Goal: Task Accomplishment & Management: Use online tool/utility

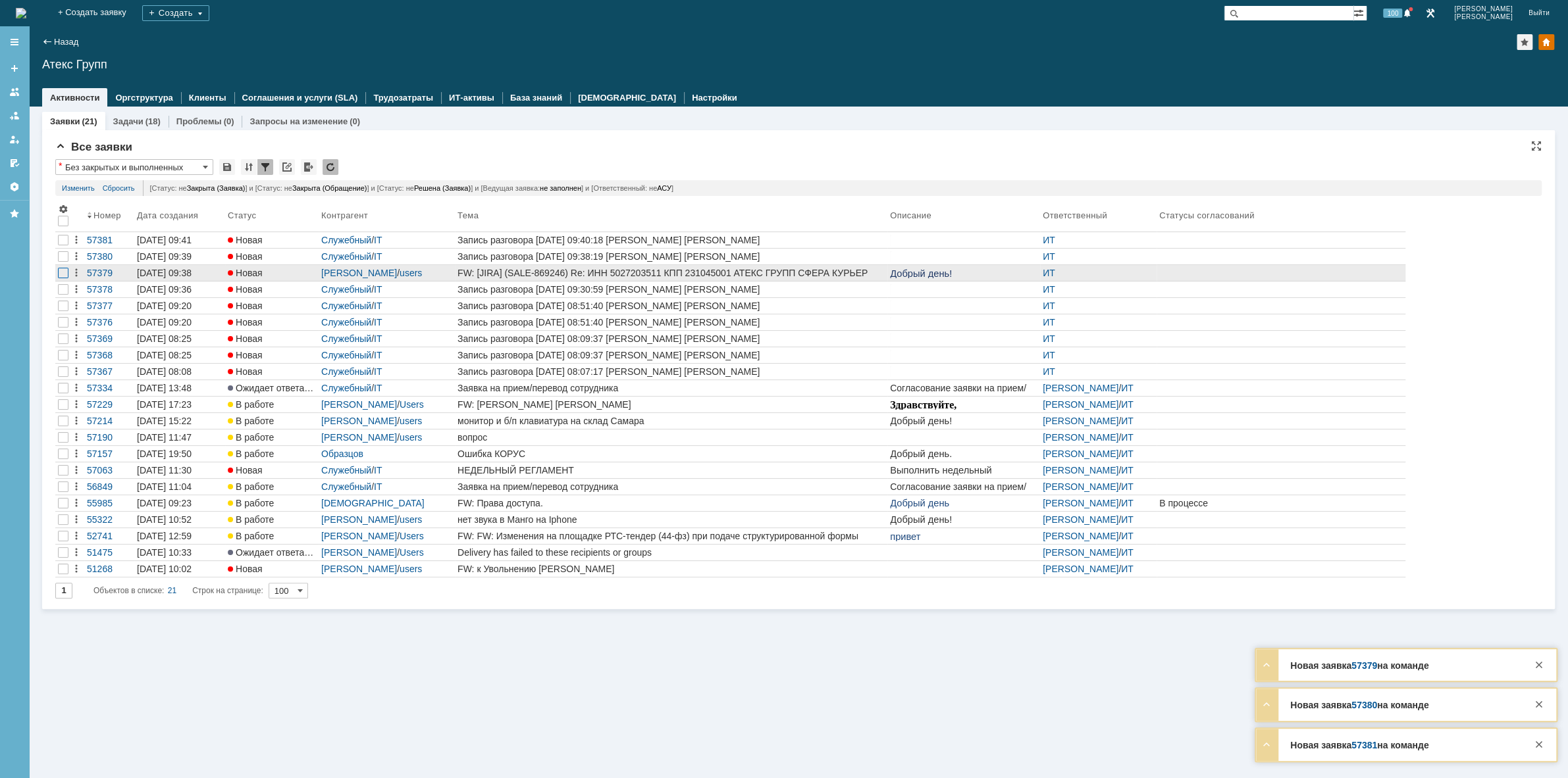
click at [61, 245] on div at bounding box center [64, 240] width 11 height 11
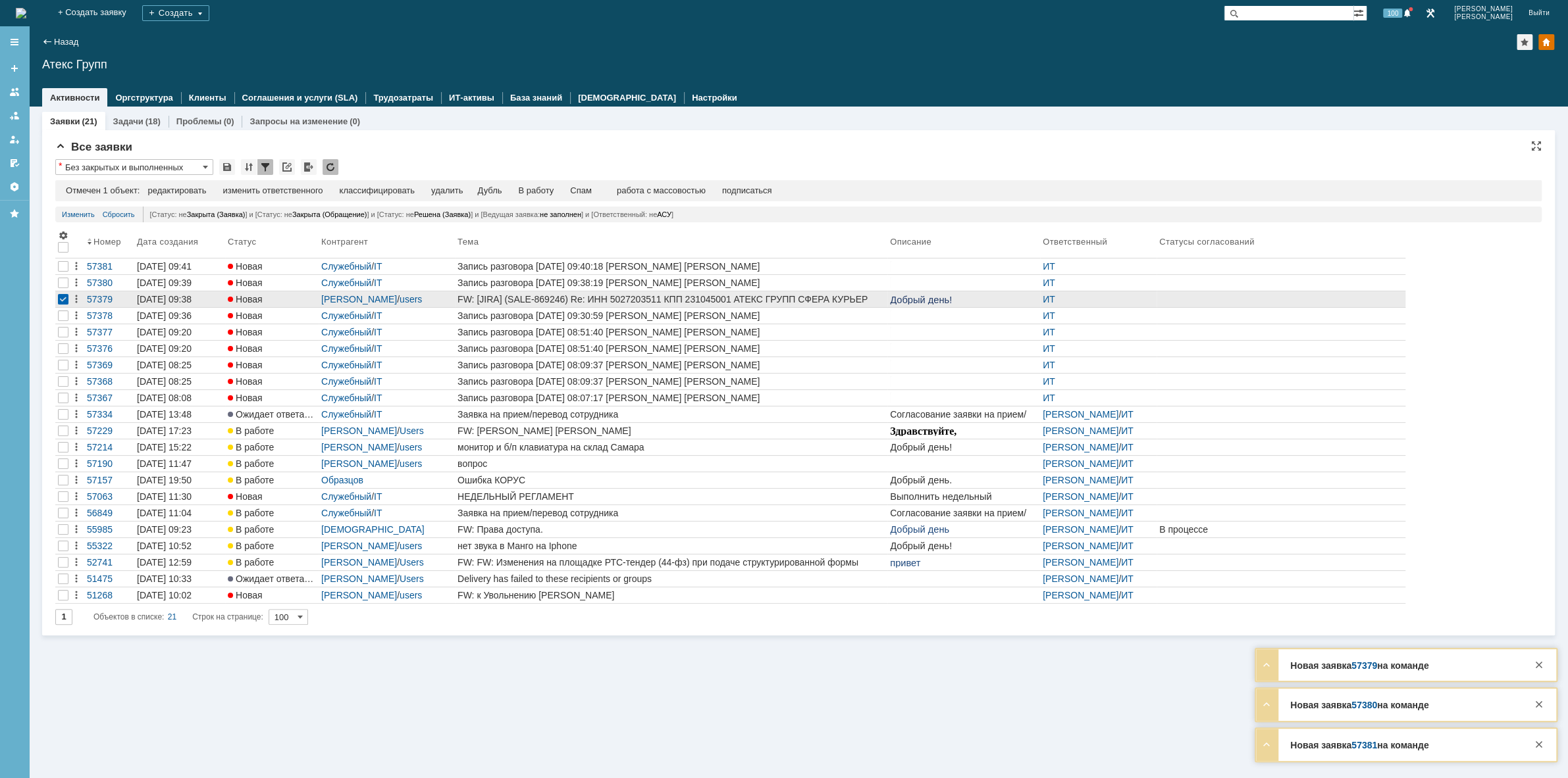
click at [666, 296] on div "FW: [JIRA] (SALE-869246) Re: ИНН 5027203511 КПП 231045001 АТЕКС ГРУПП СФЕРА КУР…" at bounding box center [671, 300] width 427 height 11
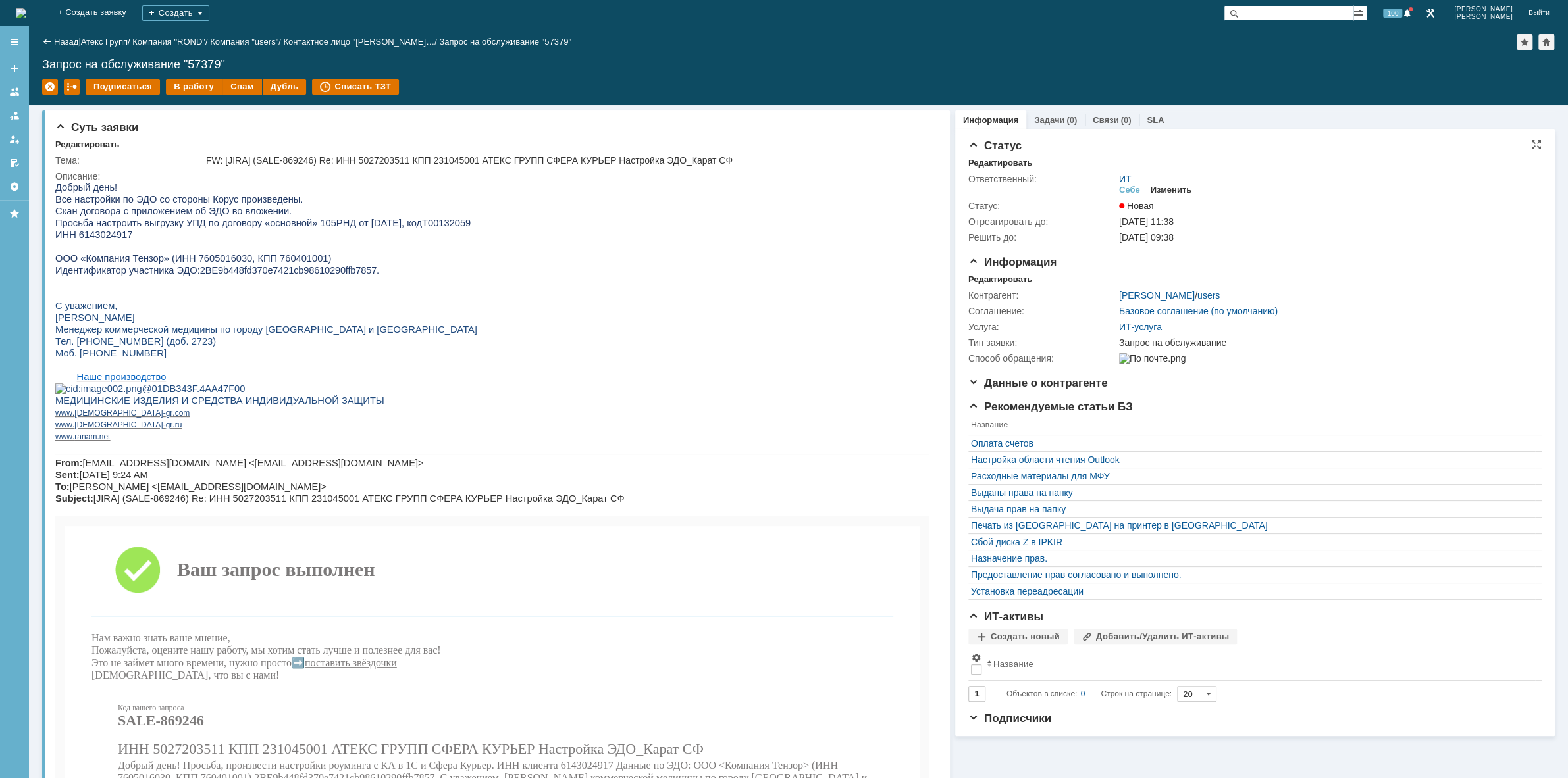
click at [1168, 188] on div "Изменить" at bounding box center [1171, 190] width 42 height 11
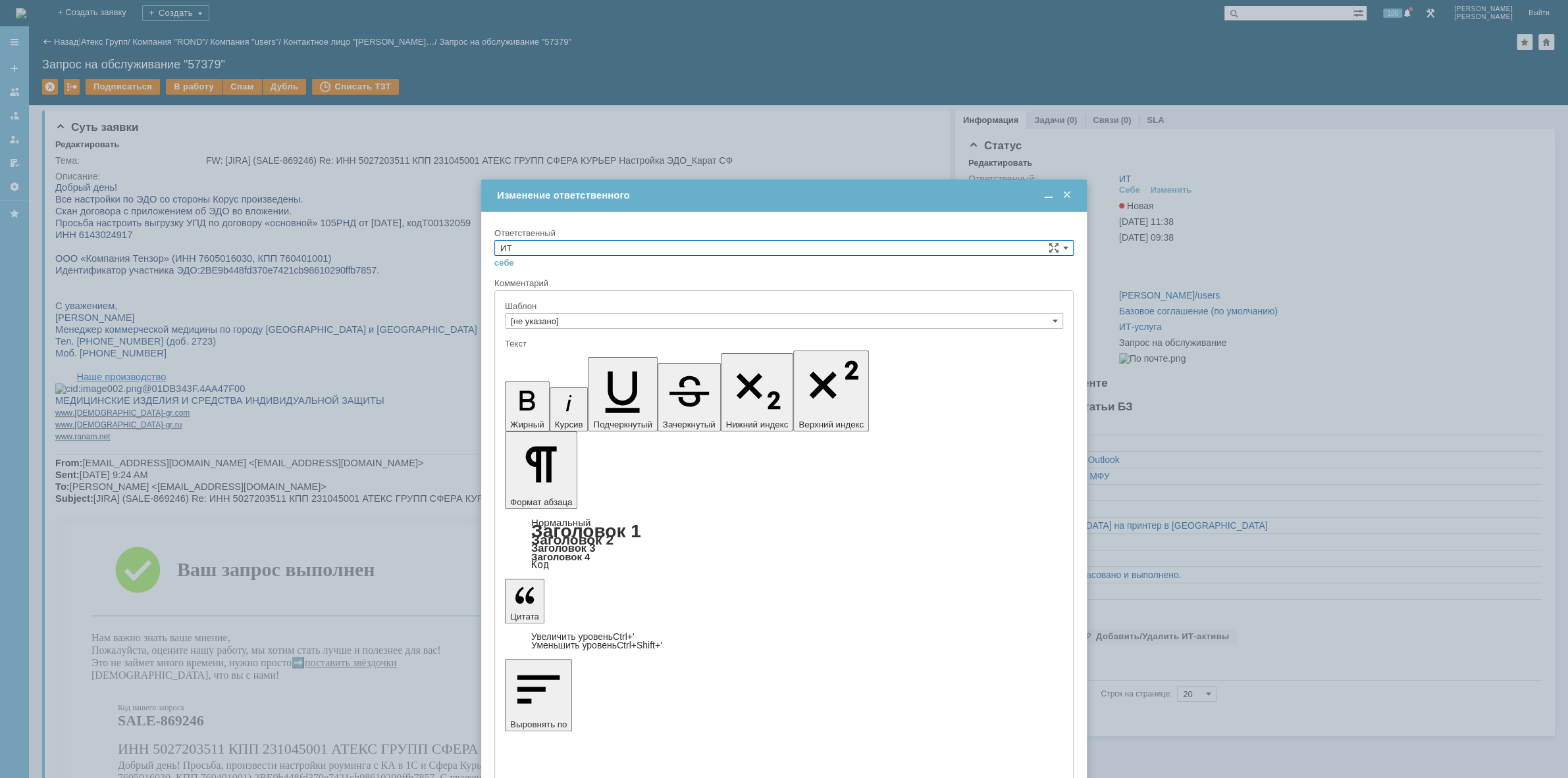
click at [957, 252] on input "ИТ" at bounding box center [784, 247] width 579 height 16
click at [666, 359] on span "АСУ" at bounding box center [784, 356] width 567 height 11
type input "АСУ"
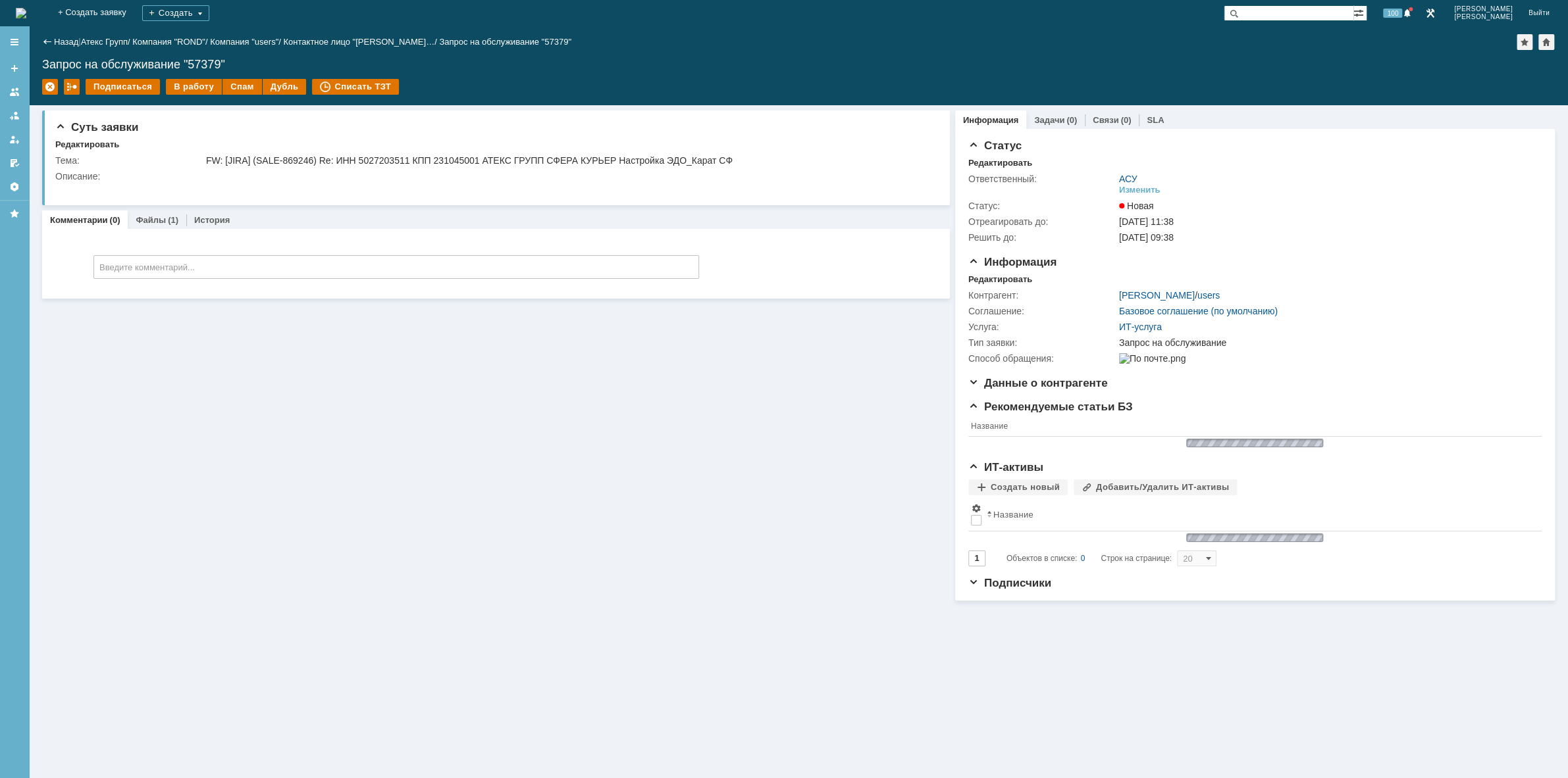
click at [26, 17] on img at bounding box center [21, 13] width 11 height 11
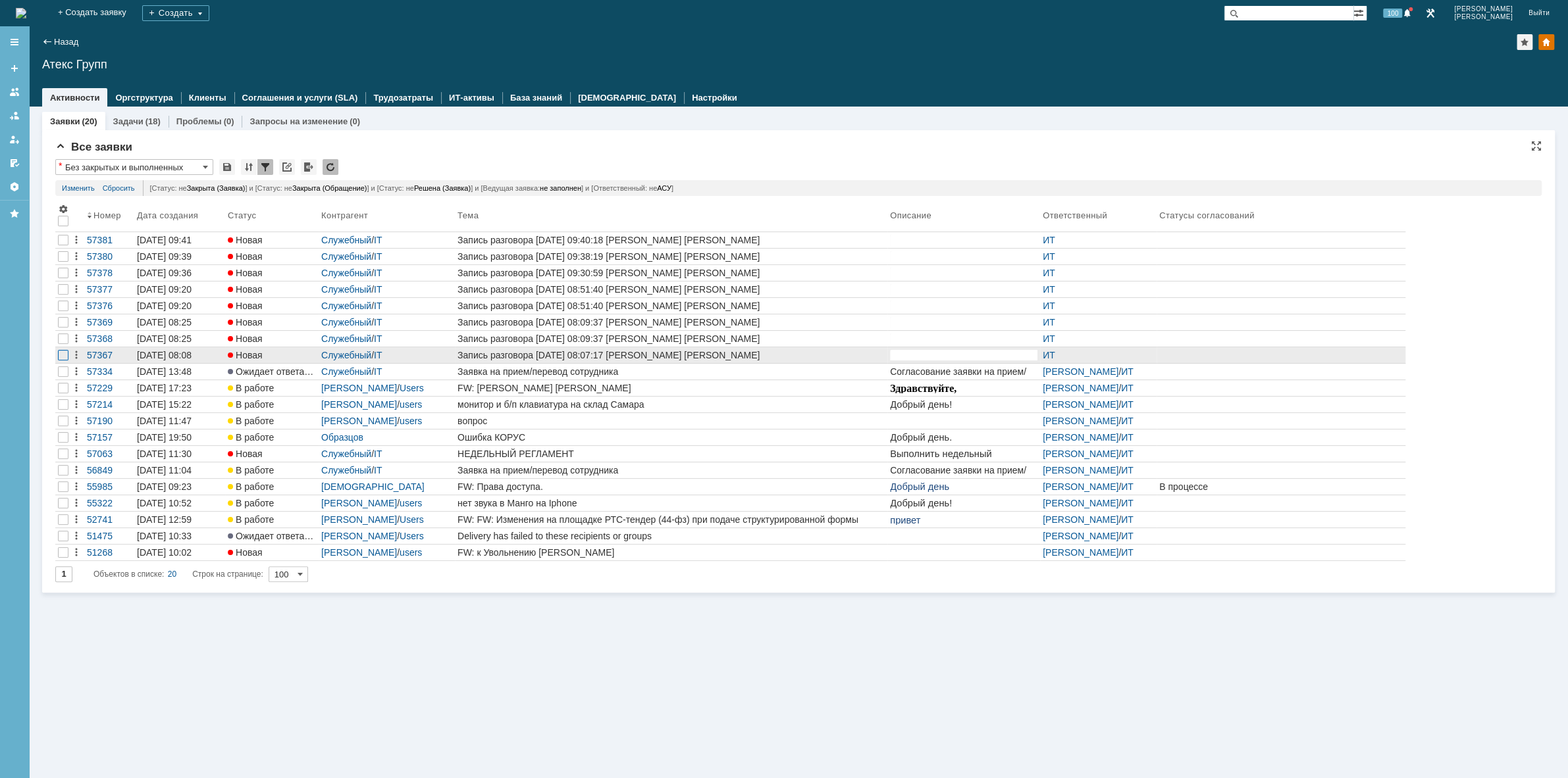
click at [68, 262] on div at bounding box center [64, 257] width 11 height 11
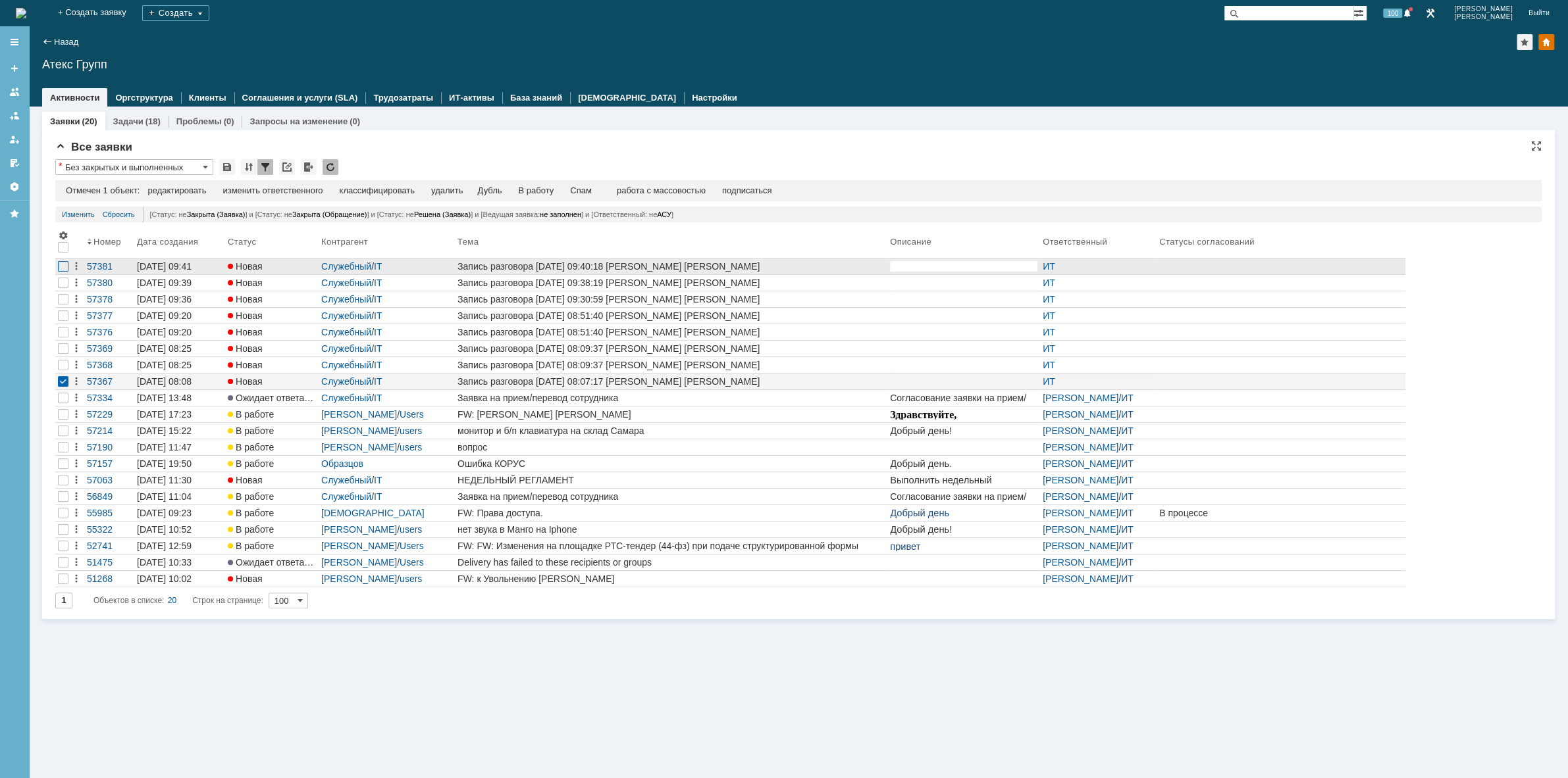
click at [58, 264] on div at bounding box center [64, 266] width 11 height 11
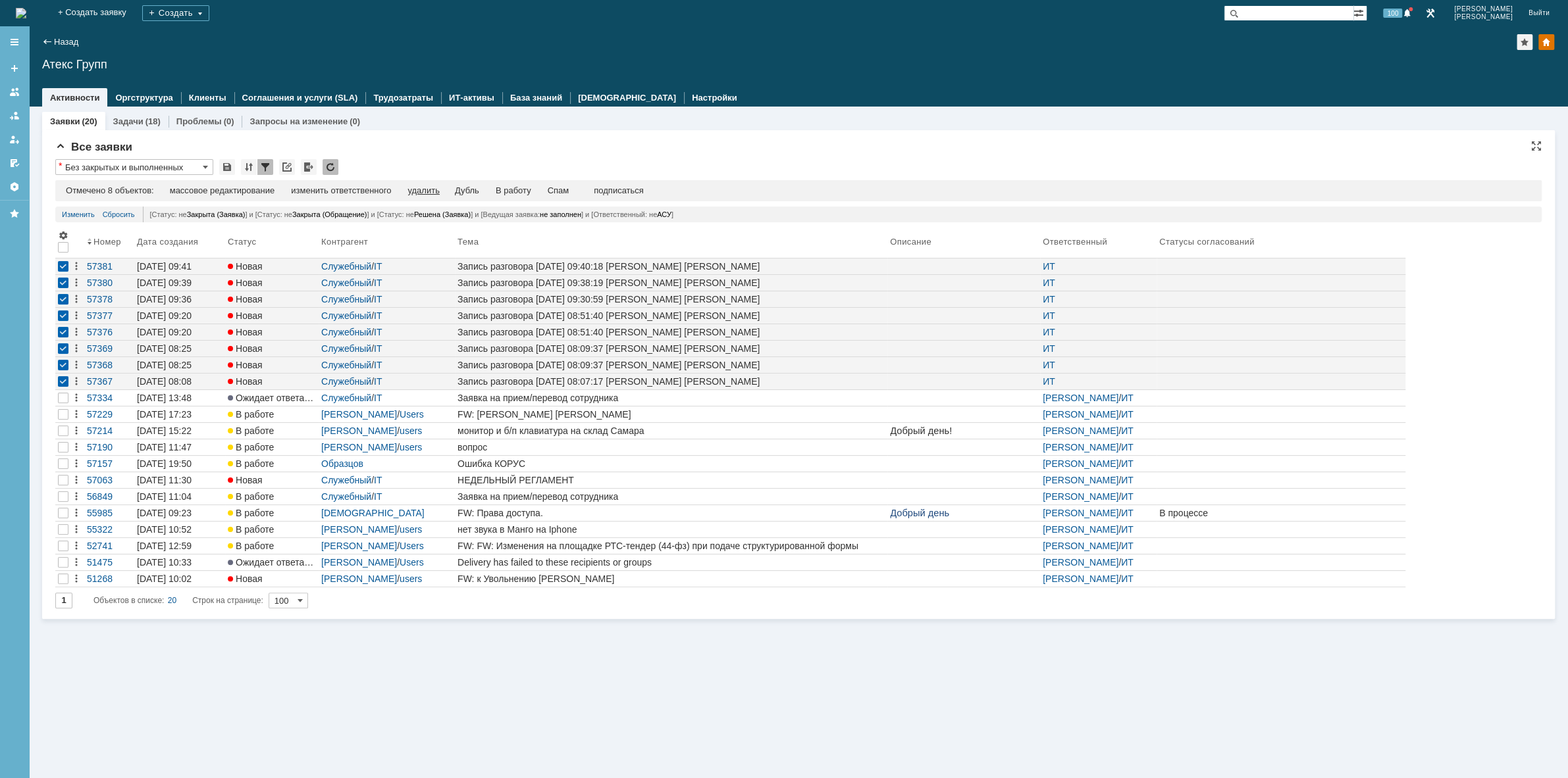
click at [433, 189] on div "удалить" at bounding box center [423, 191] width 32 height 11
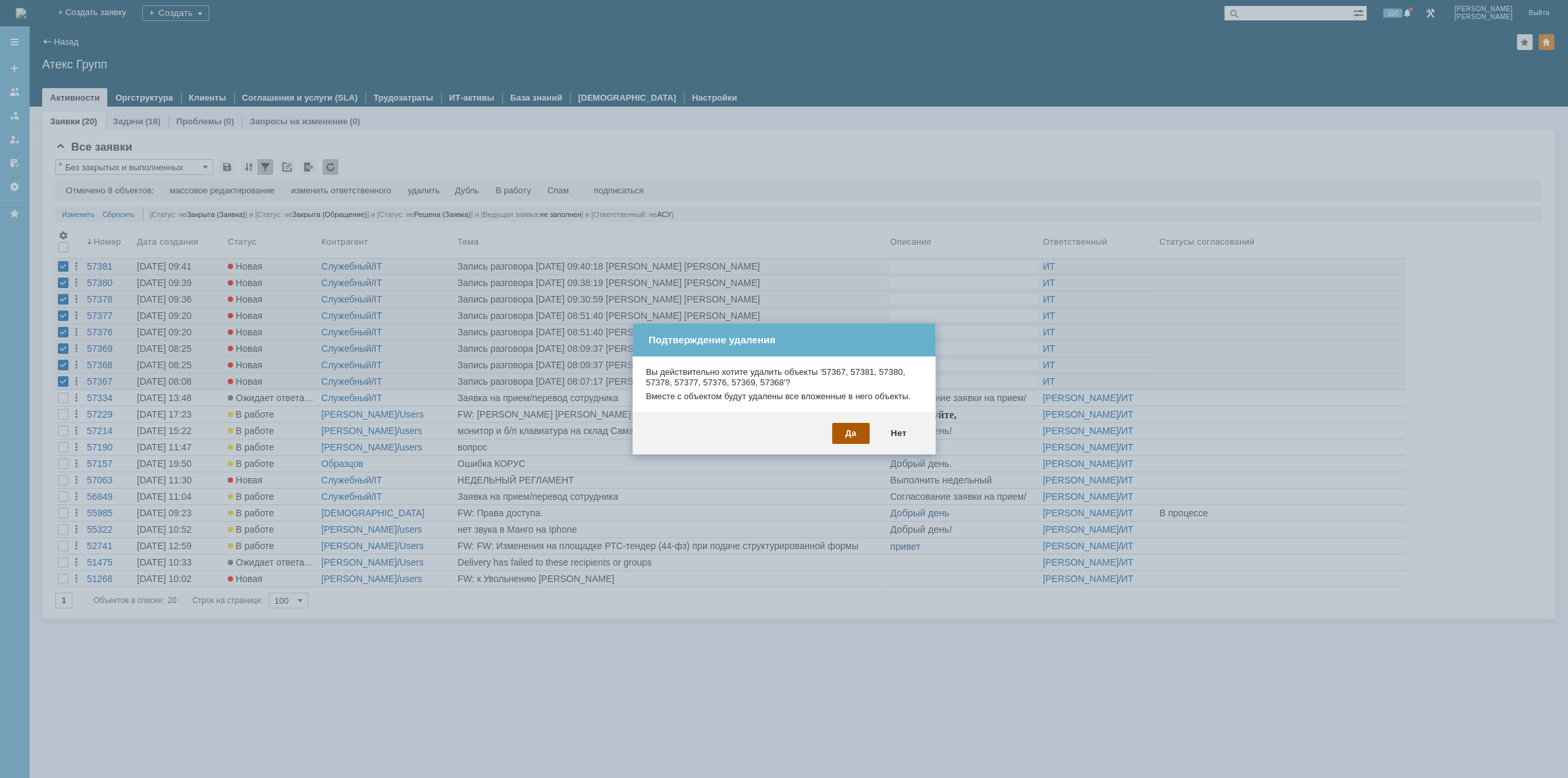
click at [859, 437] on div "Да" at bounding box center [851, 434] width 38 height 21
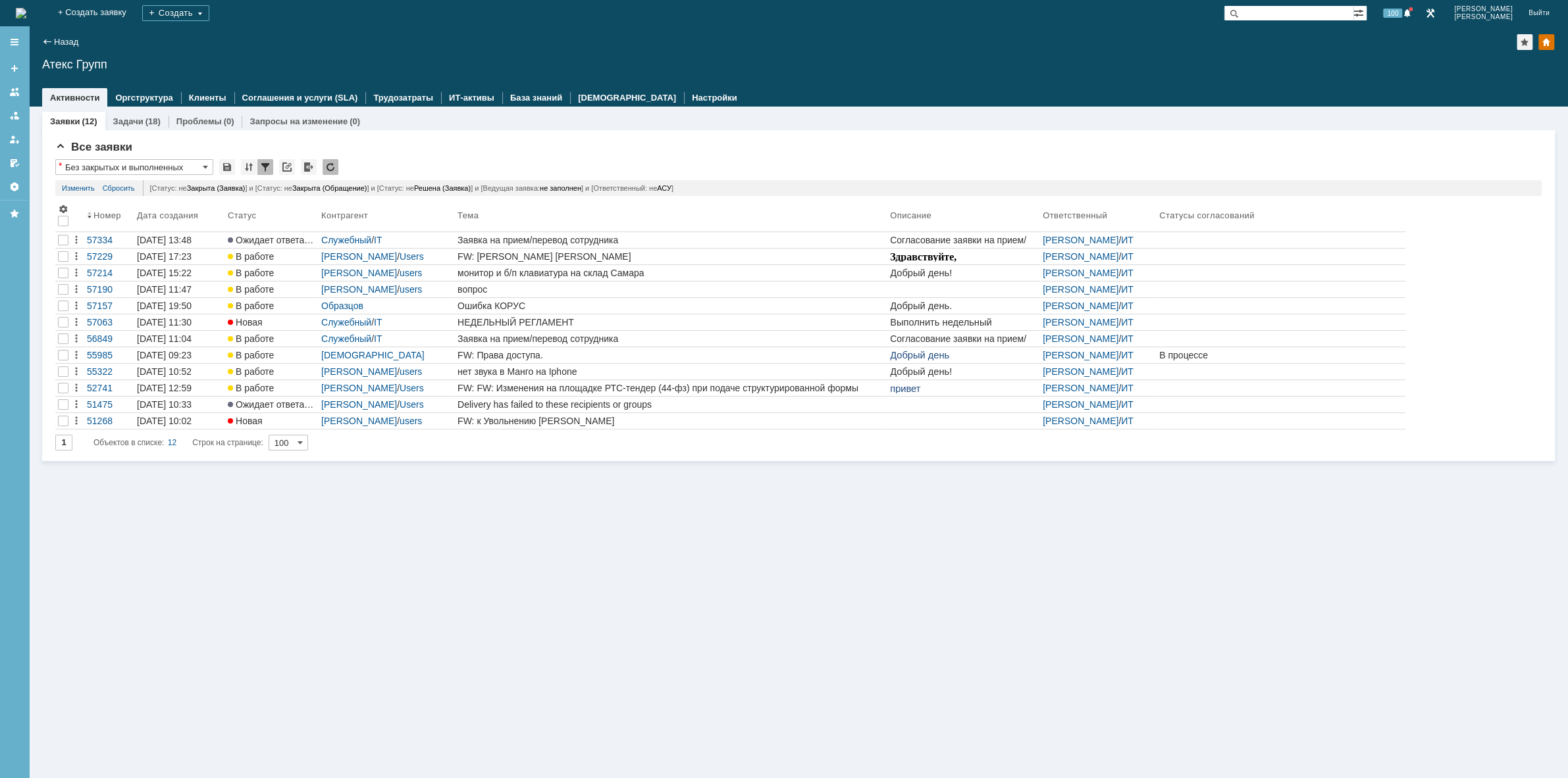
click at [26, 10] on img at bounding box center [21, 13] width 11 height 11
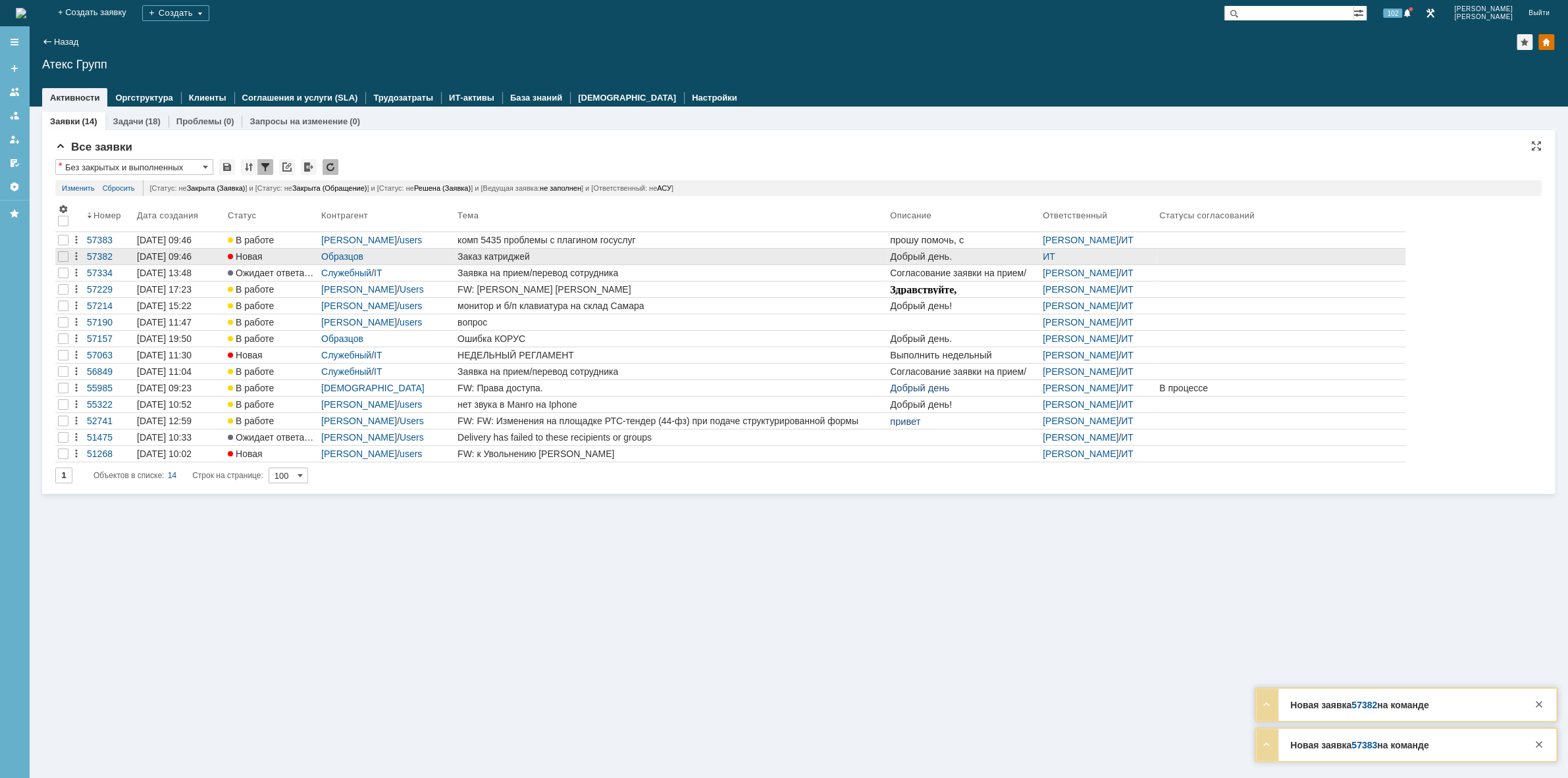
click at [586, 254] on div "Заказ катриджей" at bounding box center [671, 257] width 427 height 11
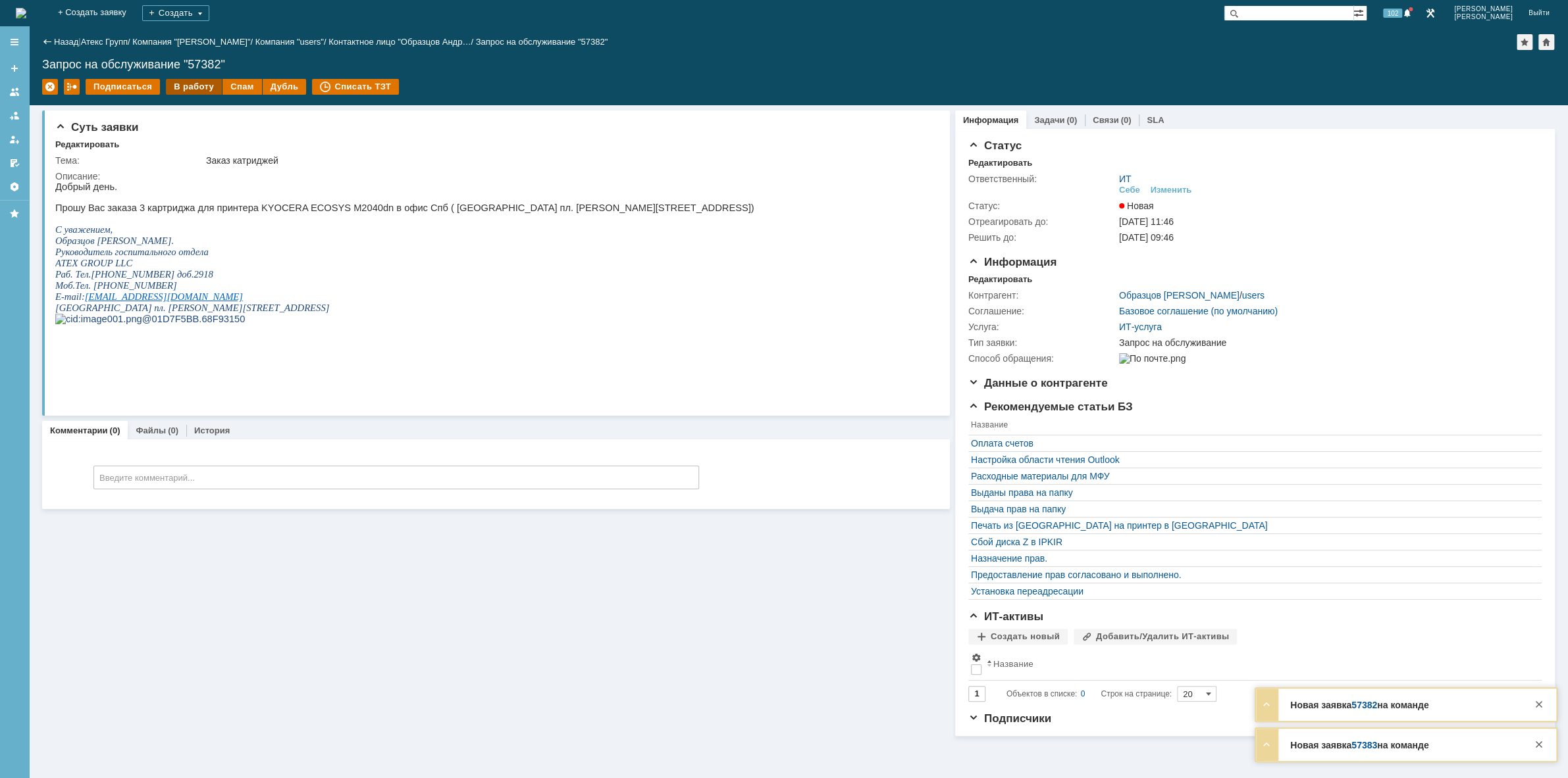
click at [187, 86] on div "В работу" at bounding box center [194, 86] width 56 height 16
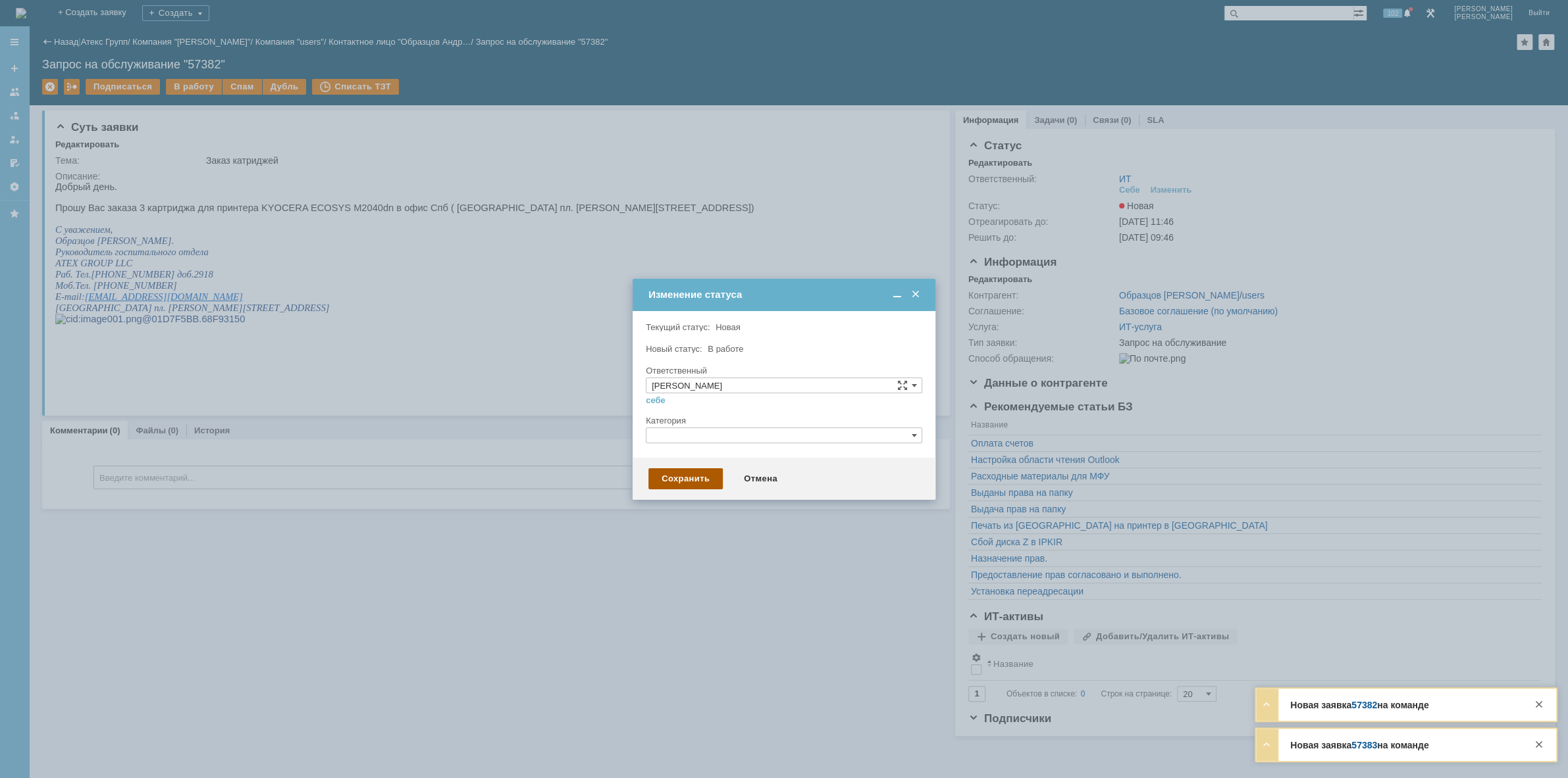
click at [675, 479] on div "Сохранить" at bounding box center [685, 479] width 74 height 21
